Goal: Task Accomplishment & Management: Use online tool/utility

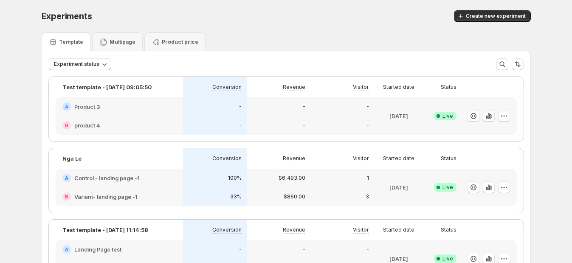
click at [374, 118] on div "-" at bounding box center [343, 125] width 64 height 19
click at [489, 117] on icon "button" at bounding box center [489, 116] width 2 height 6
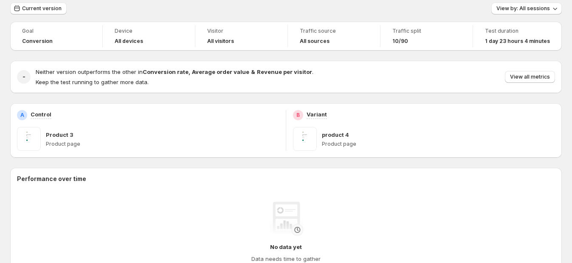
scroll to position [53, 0]
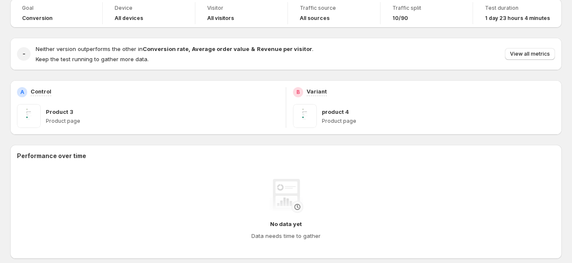
click at [76, 116] on div "Product 3 Product page" at bounding box center [162, 116] width 233 height 24
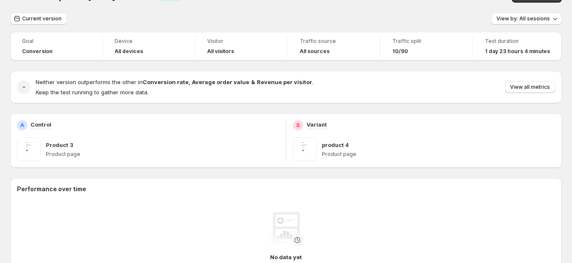
scroll to position [0, 0]
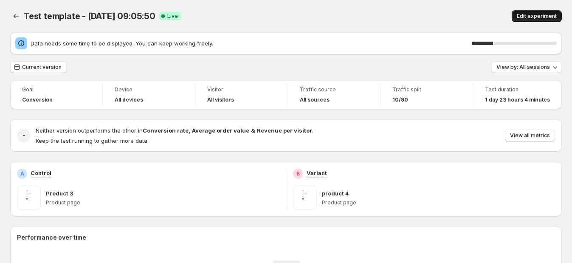
click at [538, 19] on span "Edit experiment" at bounding box center [537, 16] width 40 height 7
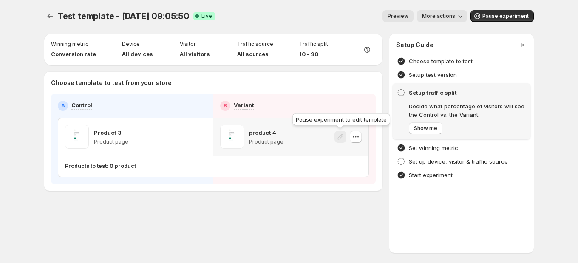
click at [341, 137] on span at bounding box center [340, 137] width 12 height 12
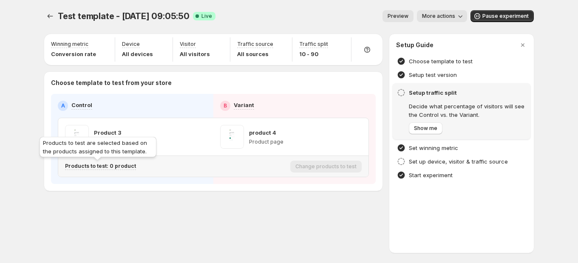
click at [92, 164] on p "Products to test: 0 product" at bounding box center [100, 166] width 71 height 7
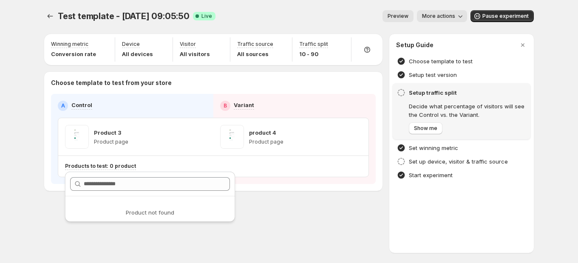
click at [256, 188] on div "Choose template to test from your store A Control B Variant Product 3 Product p…" at bounding box center [213, 131] width 338 height 119
